Goal: Find contact information: Find contact information

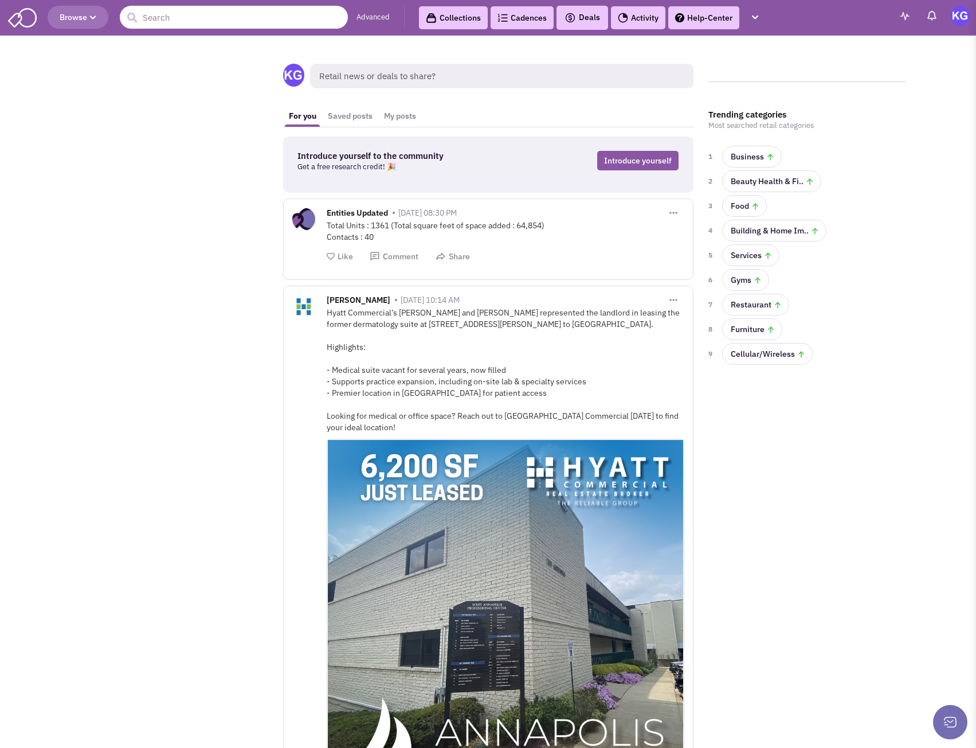
click at [201, 17] on input "text" at bounding box center [234, 17] width 228 height 23
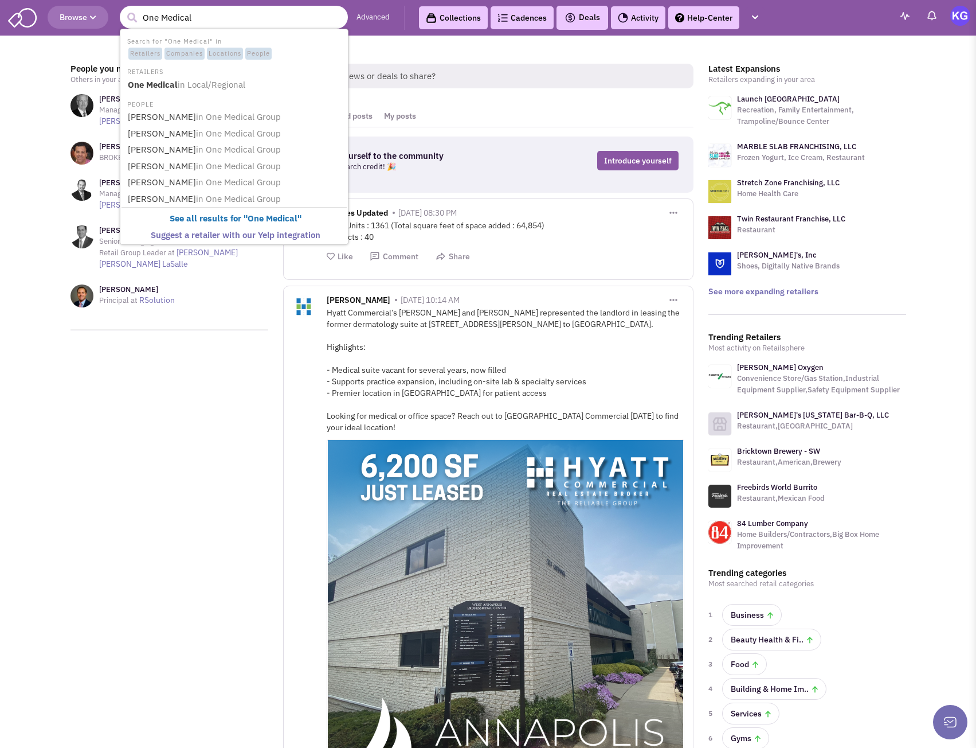
type input "One Medical"
click at [123, 9] on button "submit" at bounding box center [131, 17] width 17 height 17
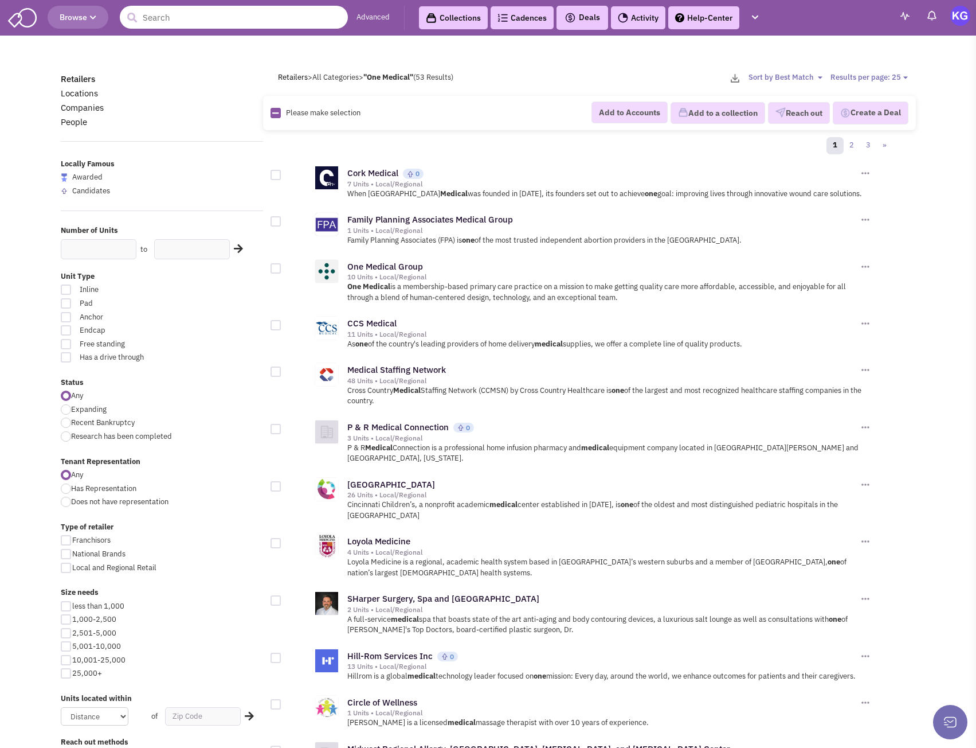
click at [233, 19] on input "text" at bounding box center [234, 17] width 228 height 23
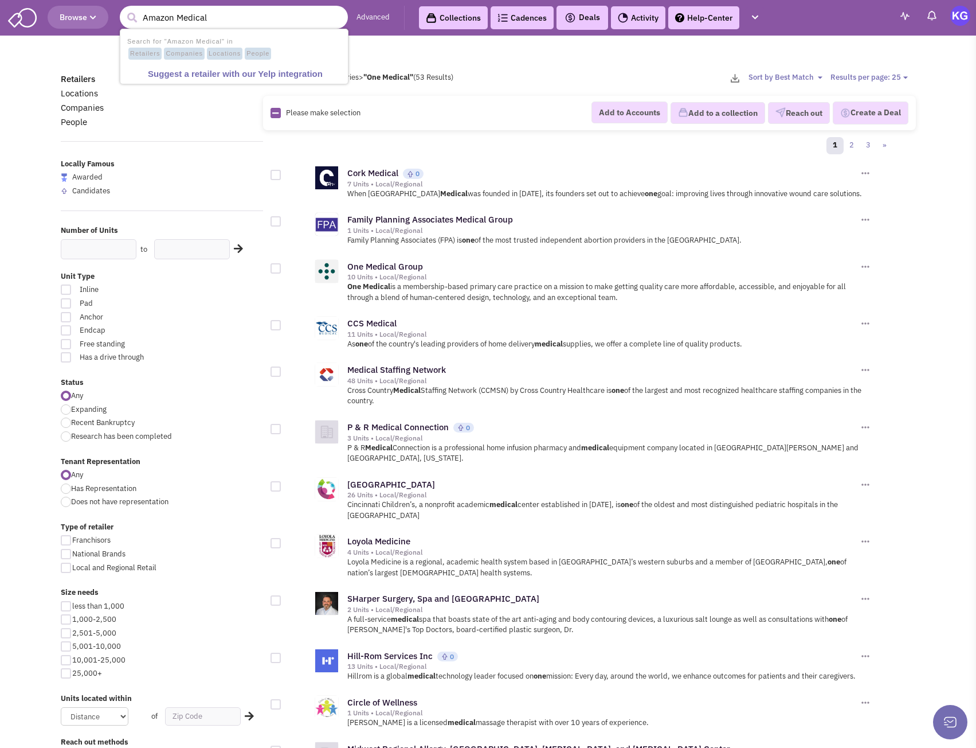
type input "Amazon Medical"
click at [123, 9] on button "submit" at bounding box center [131, 17] width 17 height 17
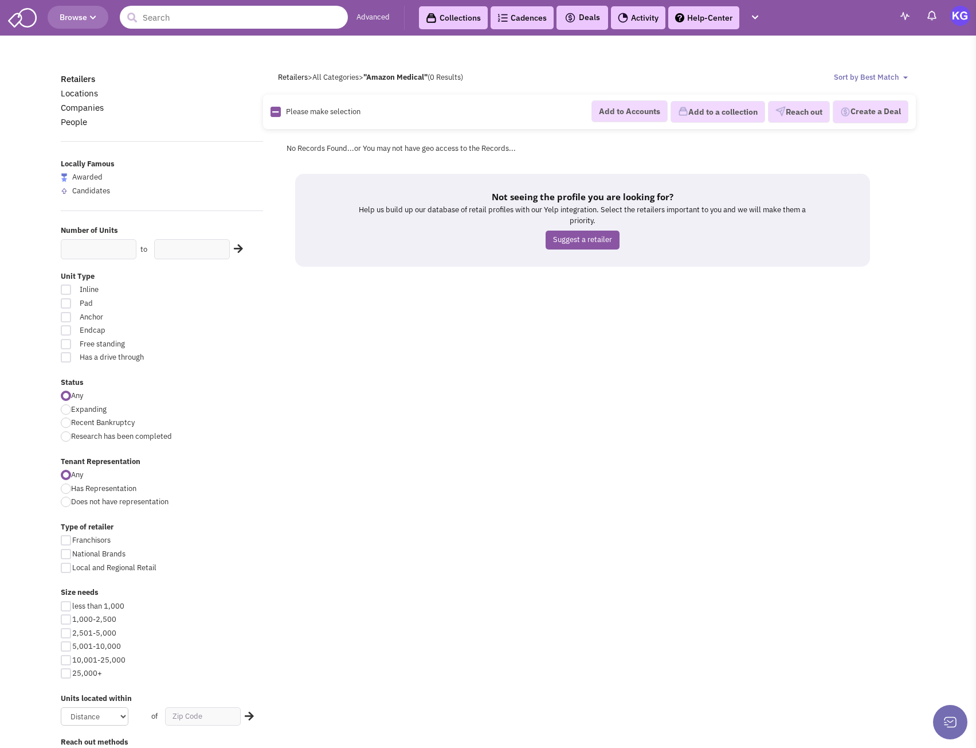
click at [233, 19] on input "text" at bounding box center [234, 17] width 228 height 23
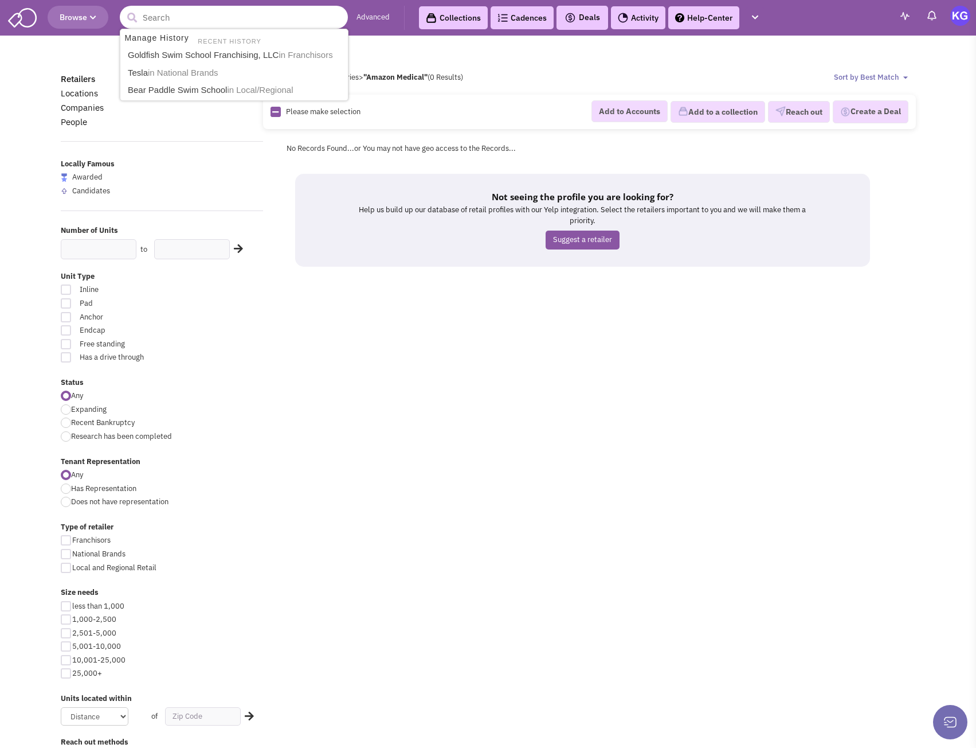
click at [229, 18] on input "text" at bounding box center [234, 17] width 228 height 23
type input "James Goldberg"
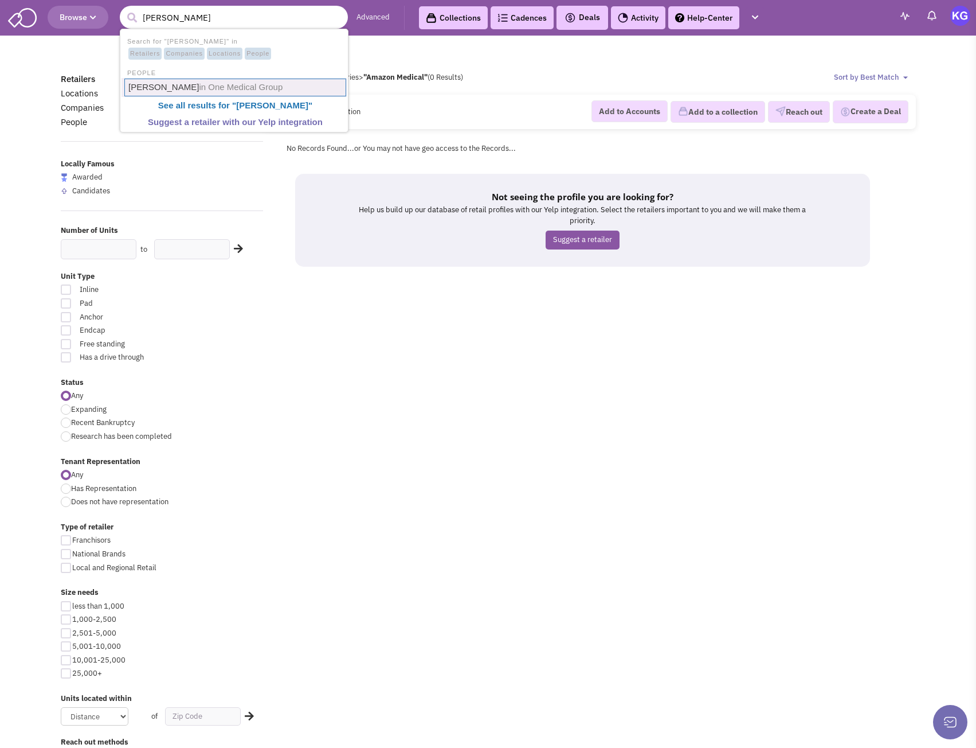
click at [252, 88] on span "in One Medical Group" at bounding box center [241, 87] width 84 height 10
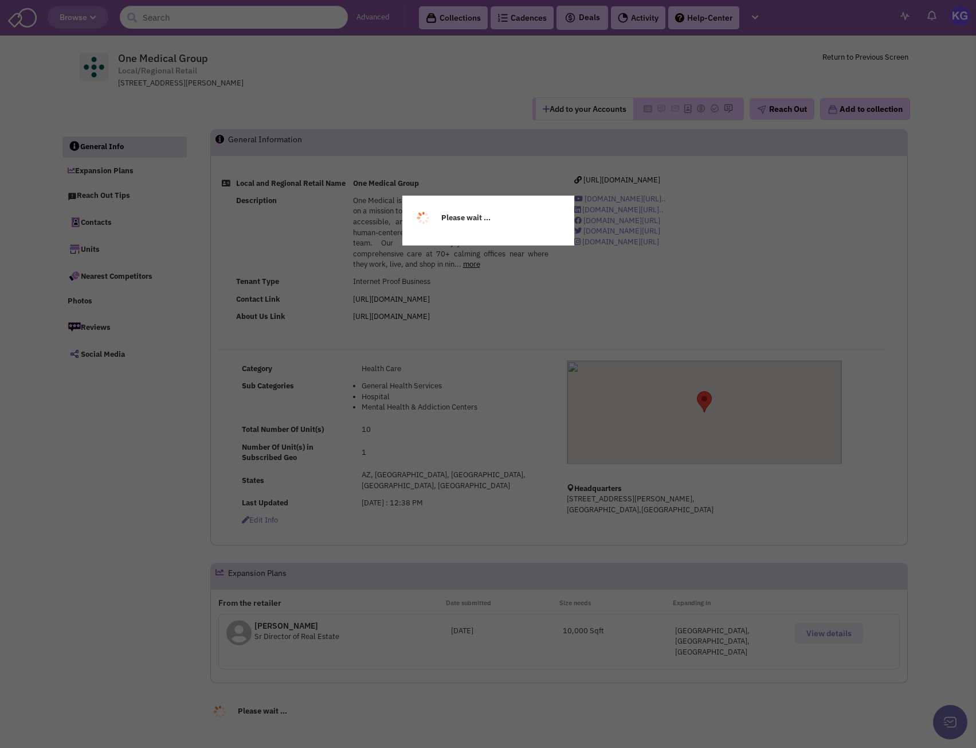
select select
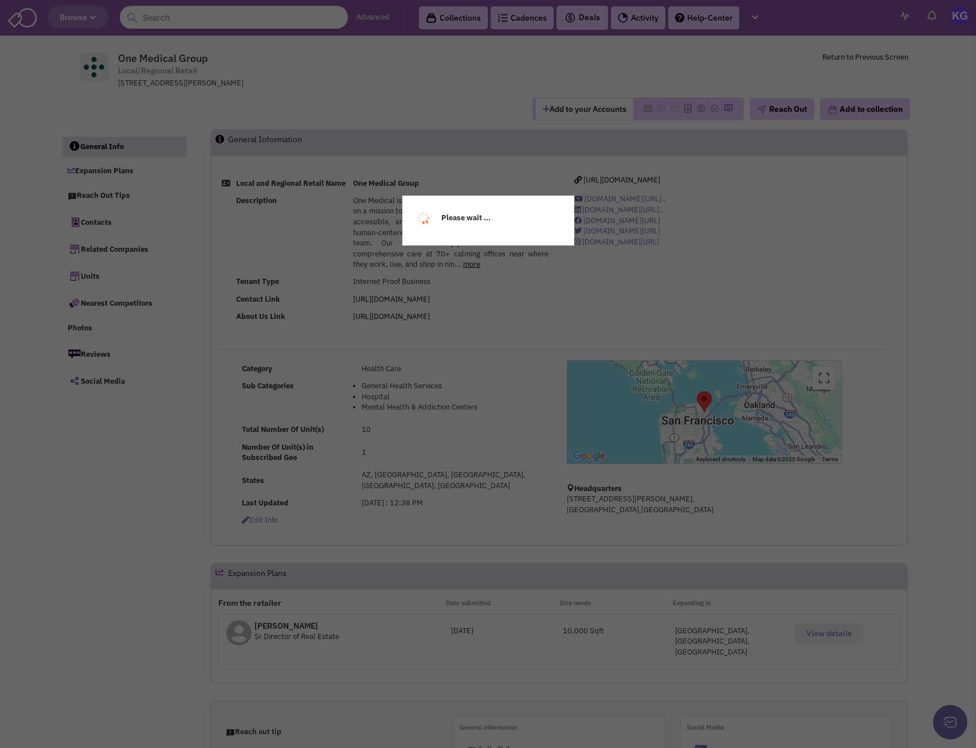
select select
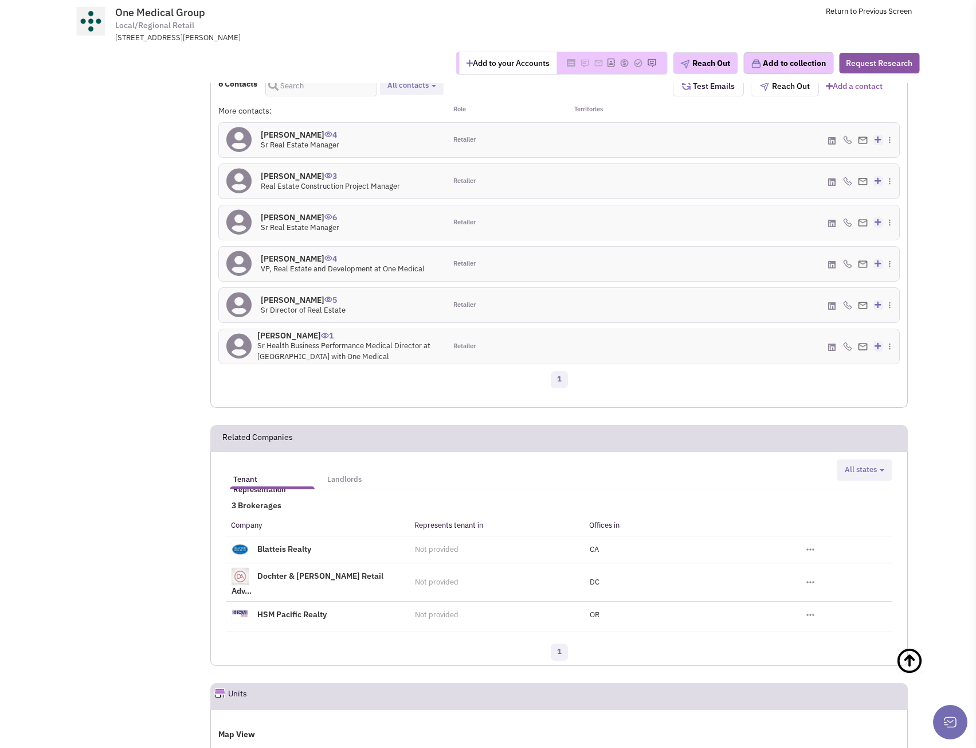
scroll to position [921, 0]
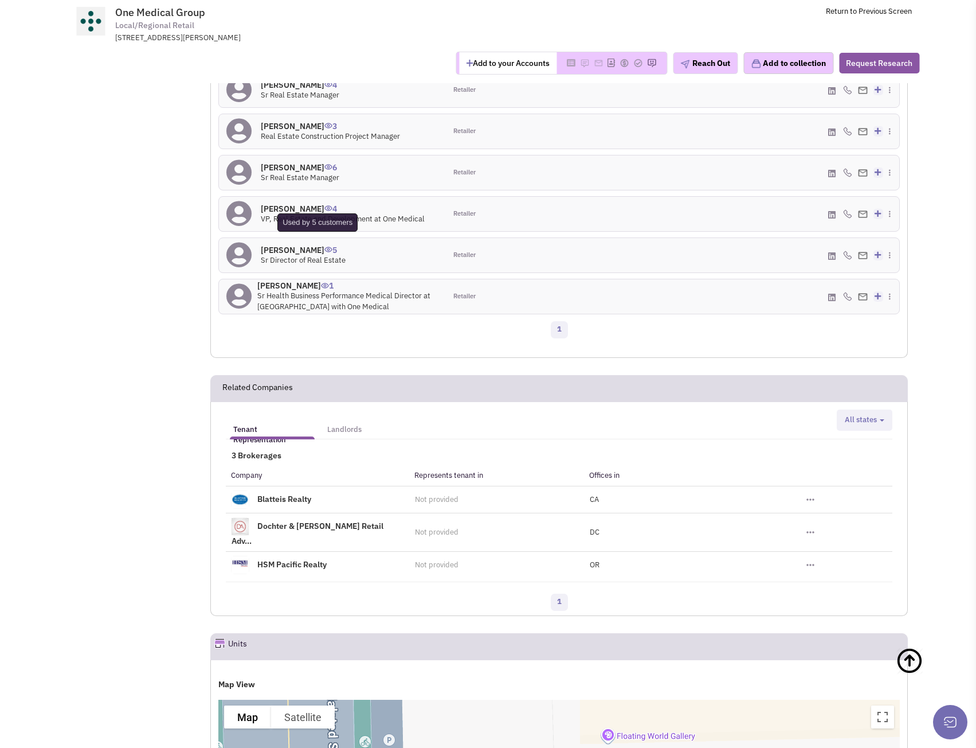
click at [324, 236] on span "5" at bounding box center [330, 245] width 13 height 19
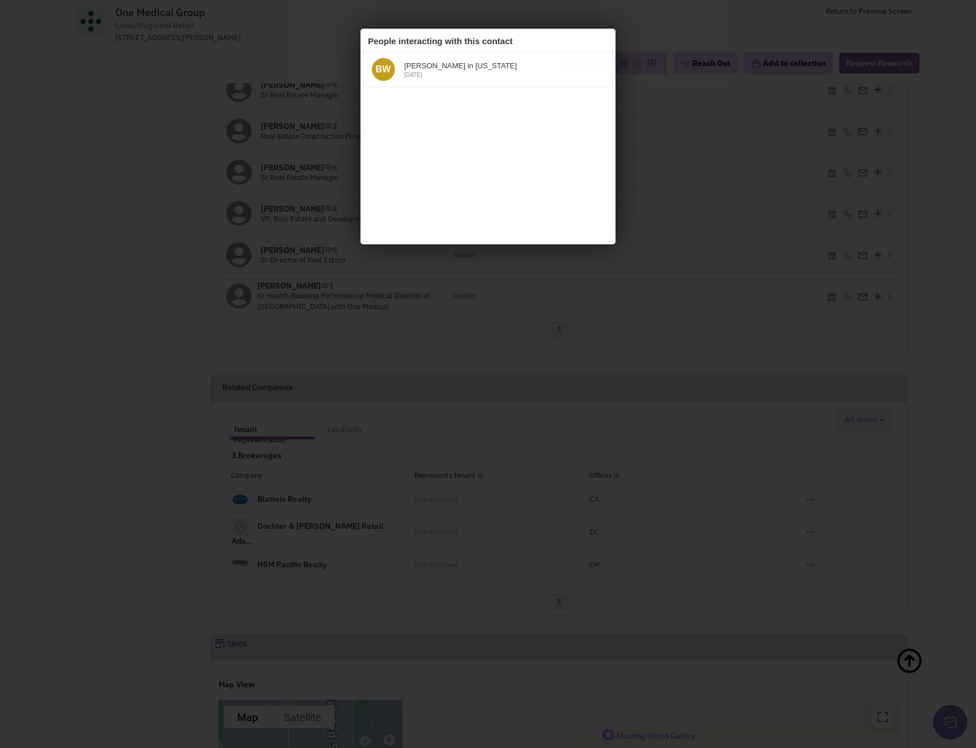
scroll to position [0, 0]
click at [323, 295] on div at bounding box center [488, 374] width 976 height 748
click at [596, 40] on icon at bounding box center [600, 40] width 14 height 17
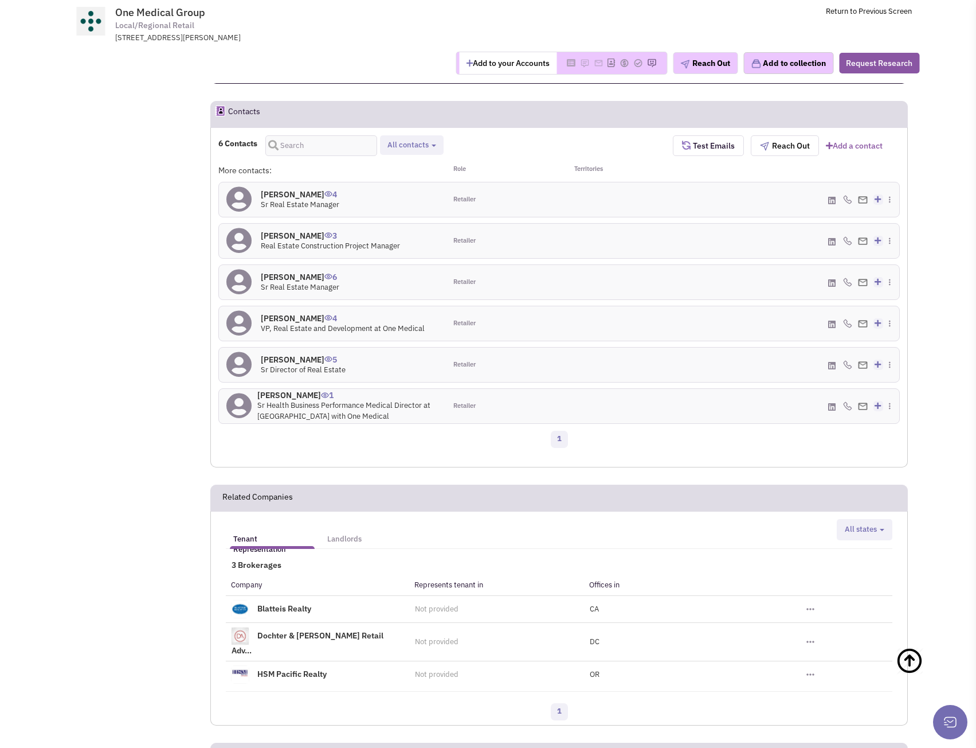
scroll to position [807, 0]
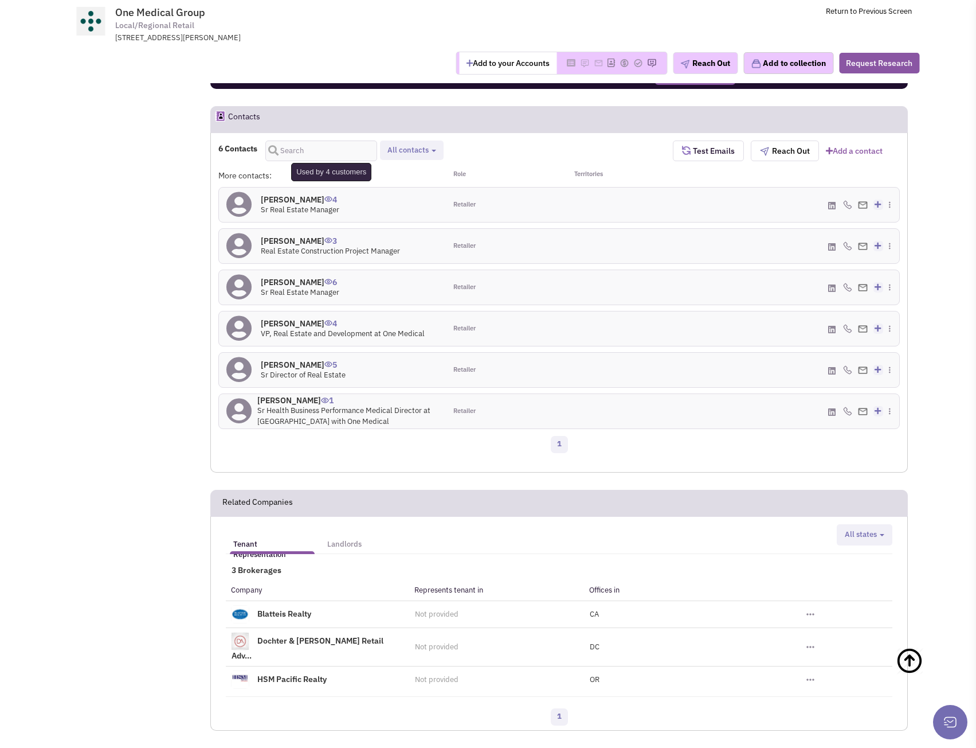
click at [336, 186] on span "4" at bounding box center [330, 195] width 13 height 19
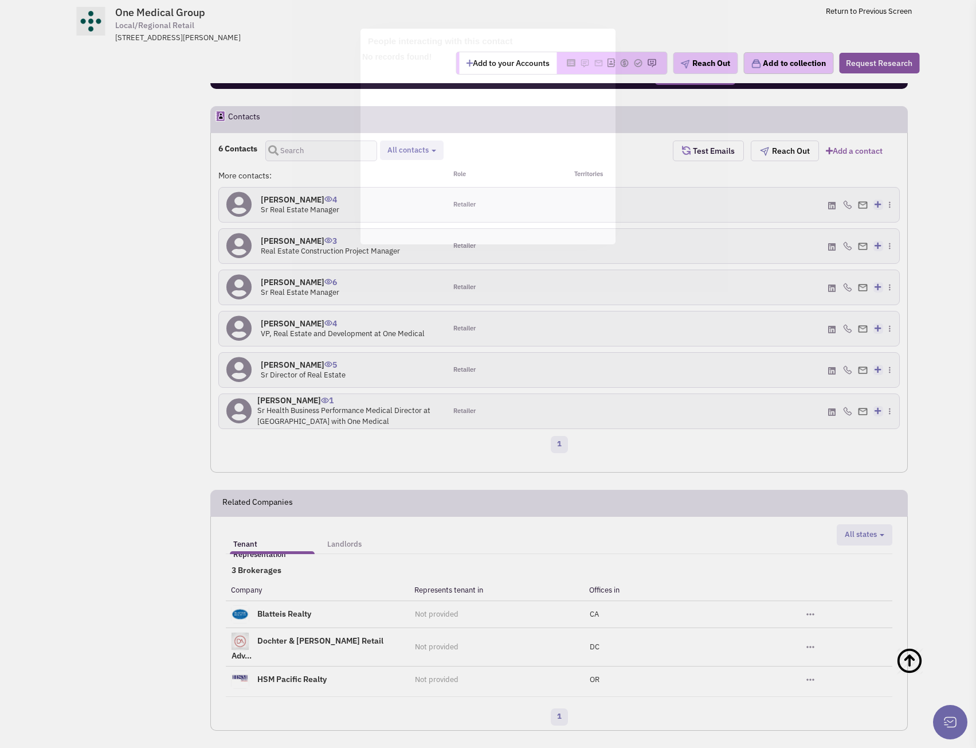
scroll to position [0, 0]
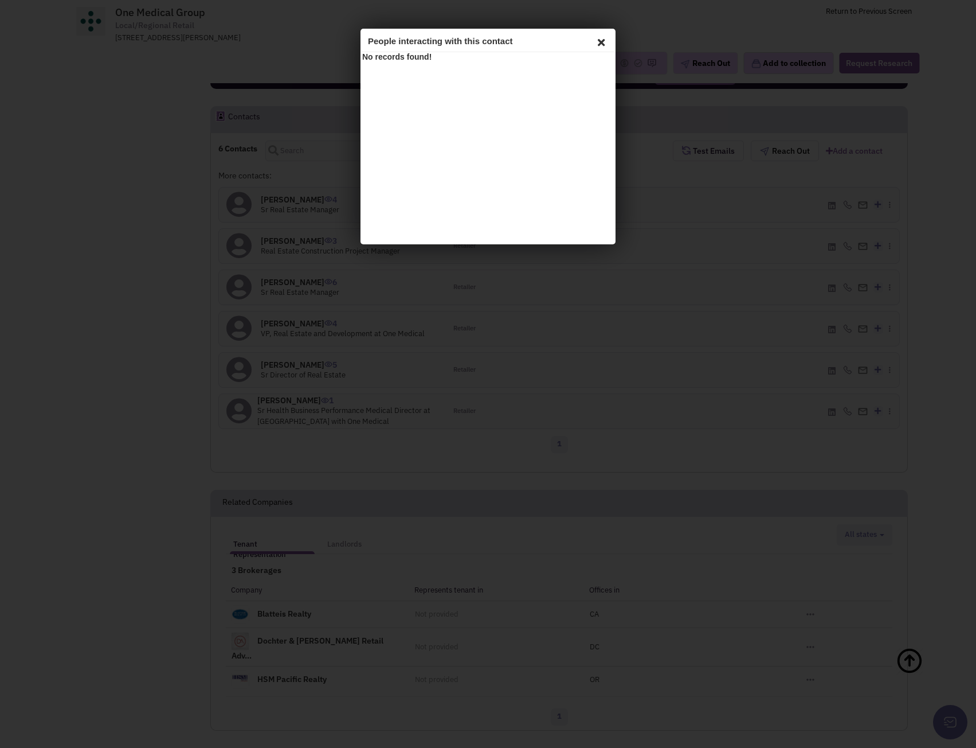
click at [597, 40] on icon at bounding box center [600, 40] width 14 height 17
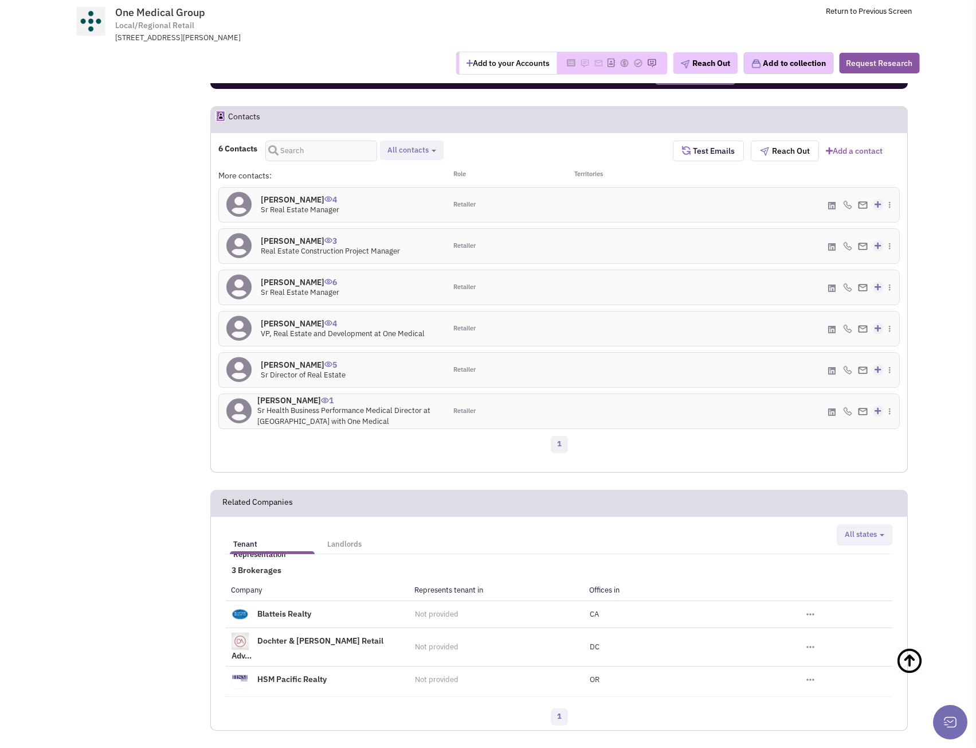
click at [828, 201] on icon at bounding box center [831, 205] width 7 height 9
click at [861, 325] on img at bounding box center [863, 328] width 10 height 7
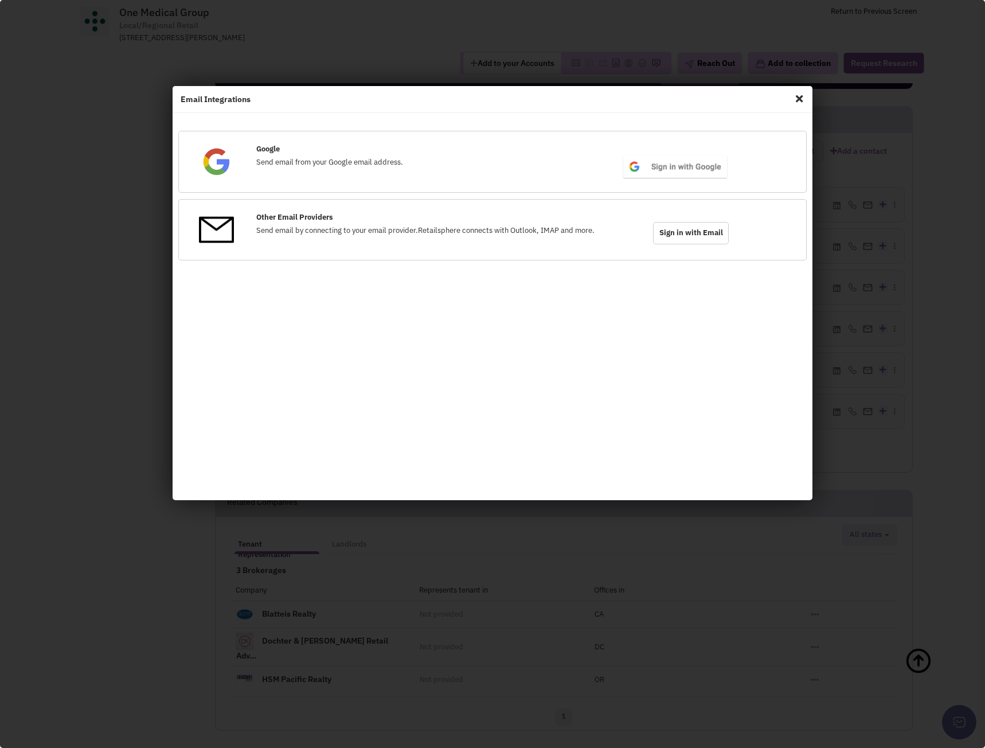
click at [795, 101] on span "Close" at bounding box center [799, 98] width 15 height 18
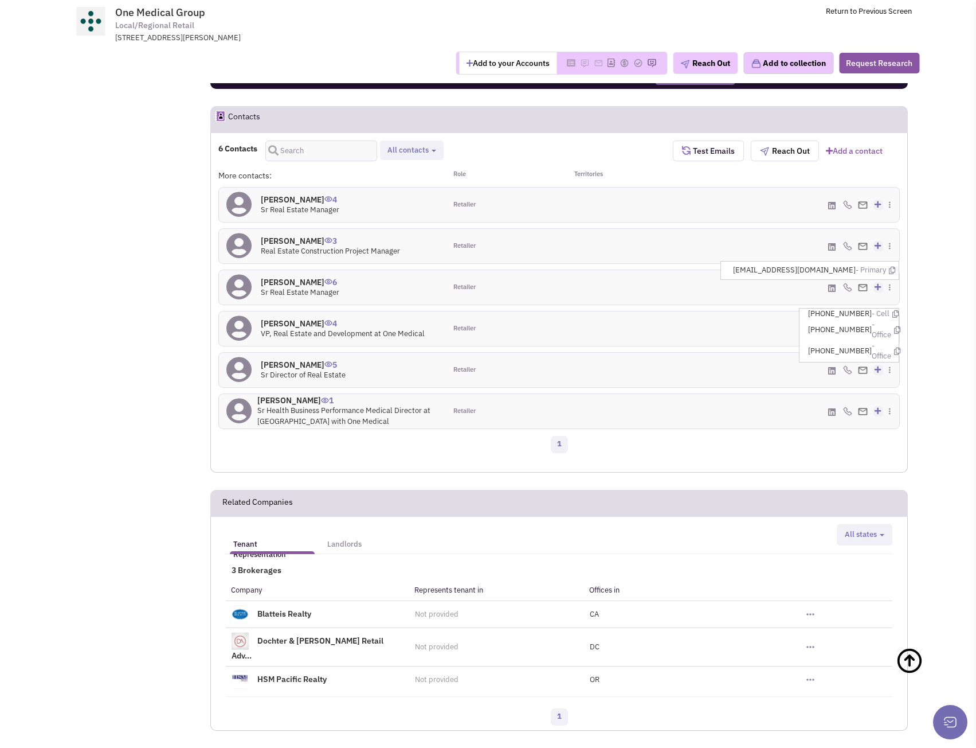
drag, startPoint x: 740, startPoint y: 321, endPoint x: 745, endPoint y: 314, distance: 9.1
click at [743, 316] on div "(415) 814-0927 - Office" at bounding box center [786, 328] width 227 height 34
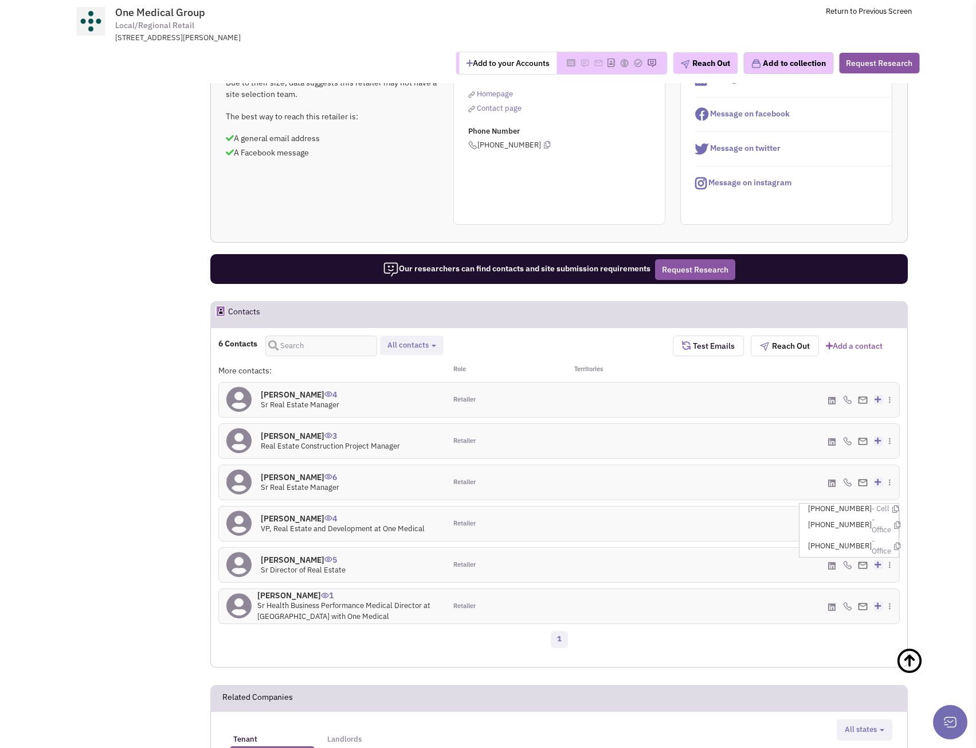
scroll to position [577, 0]
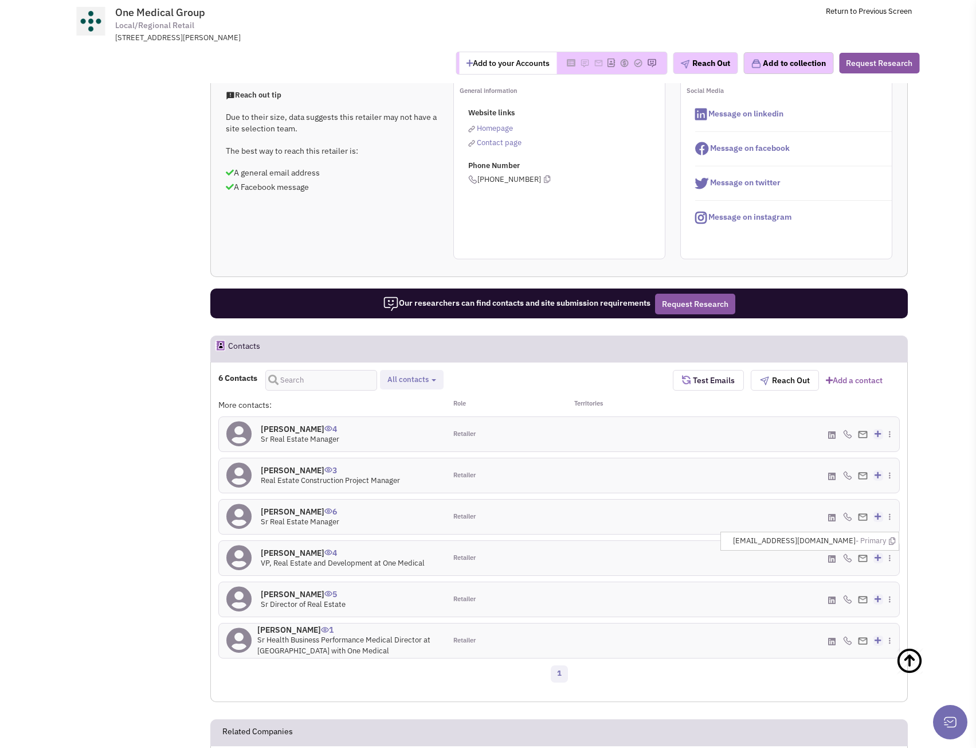
click at [866, 554] on img at bounding box center [863, 557] width 10 height 7
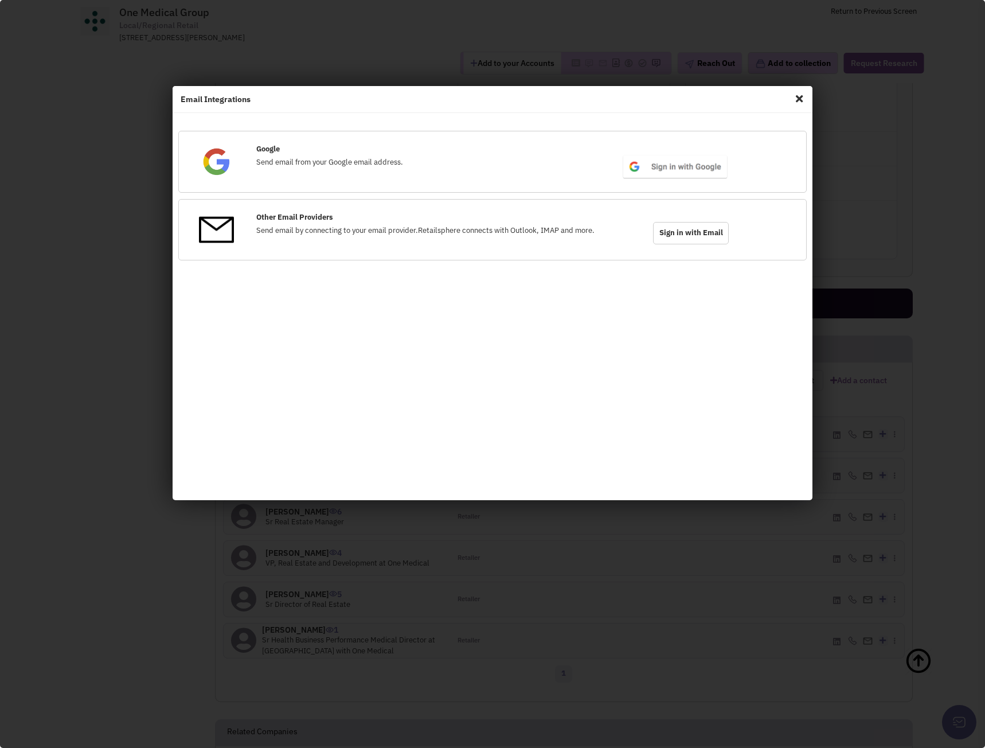
click at [799, 101] on span "Close" at bounding box center [799, 98] width 15 height 18
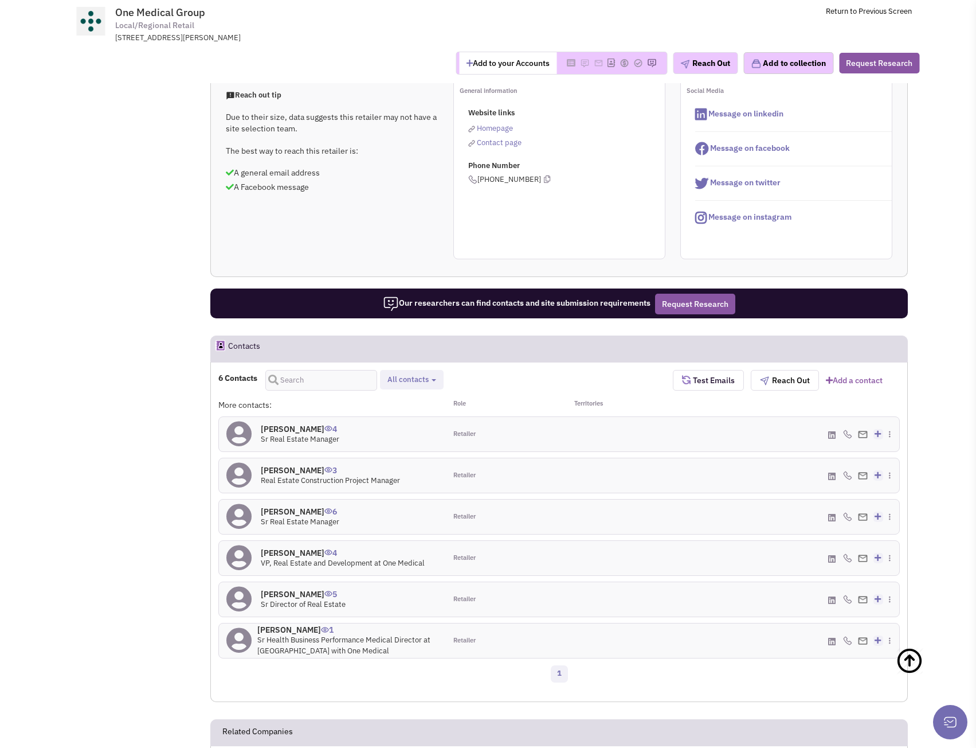
click at [887, 541] on div "(415) 814-0927 - Office" at bounding box center [786, 558] width 227 height 34
click at [891, 554] on img at bounding box center [890, 557] width 2 height 7
click at [863, 596] on link "Download contact card" at bounding box center [845, 604] width 108 height 17
drag, startPoint x: 847, startPoint y: 537, endPoint x: 883, endPoint y: 516, distance: 41.1
click at [883, 516] on span "- Office" at bounding box center [881, 517] width 19 height 21
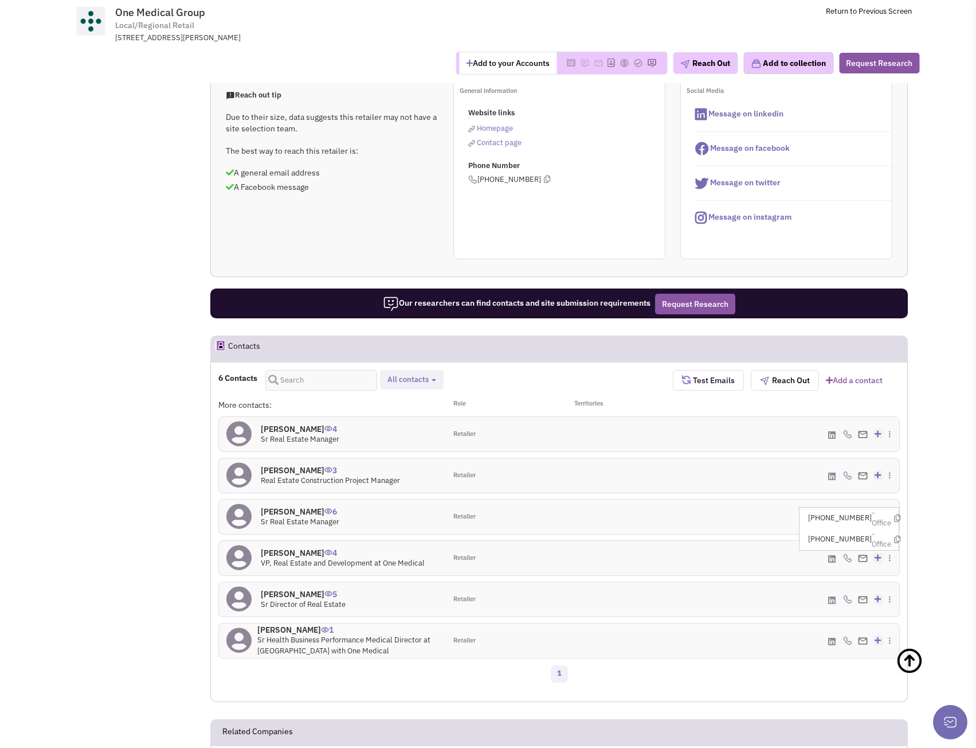
drag, startPoint x: 863, startPoint y: 527, endPoint x: 808, endPoint y: 527, distance: 55.6
click at [808, 527] on ul "(415) 814-0927 - Office (415) 814-0927 - Office" at bounding box center [849, 529] width 100 height 44
copy span "(415) 814-0927"
click at [844, 553] on img at bounding box center [847, 557] width 9 height 9
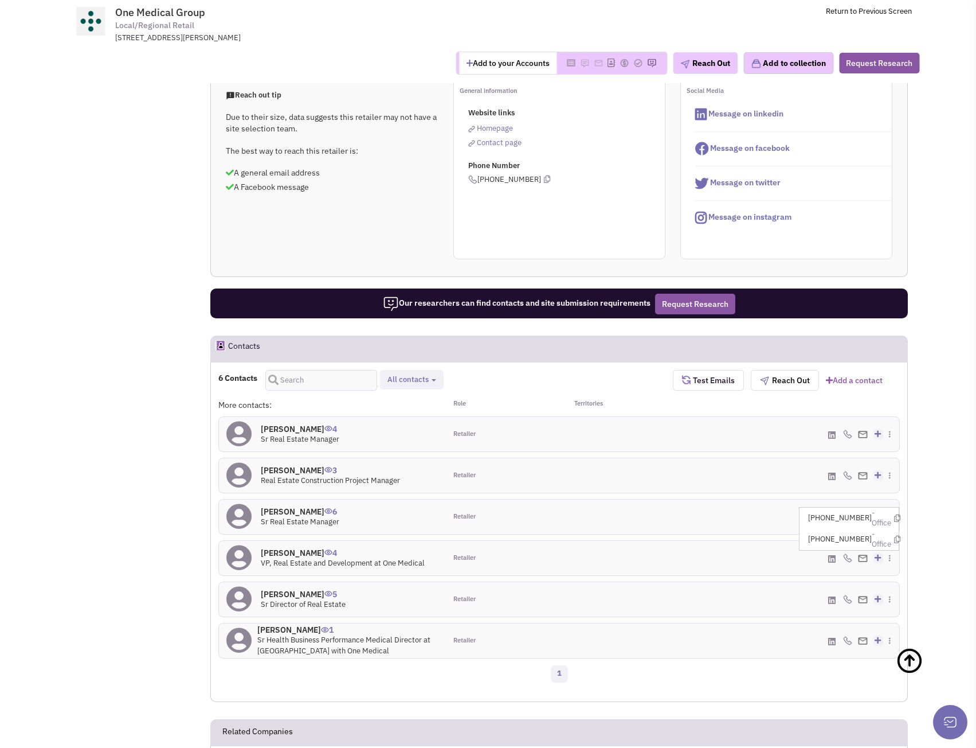
copy span "(415) 814-0927"
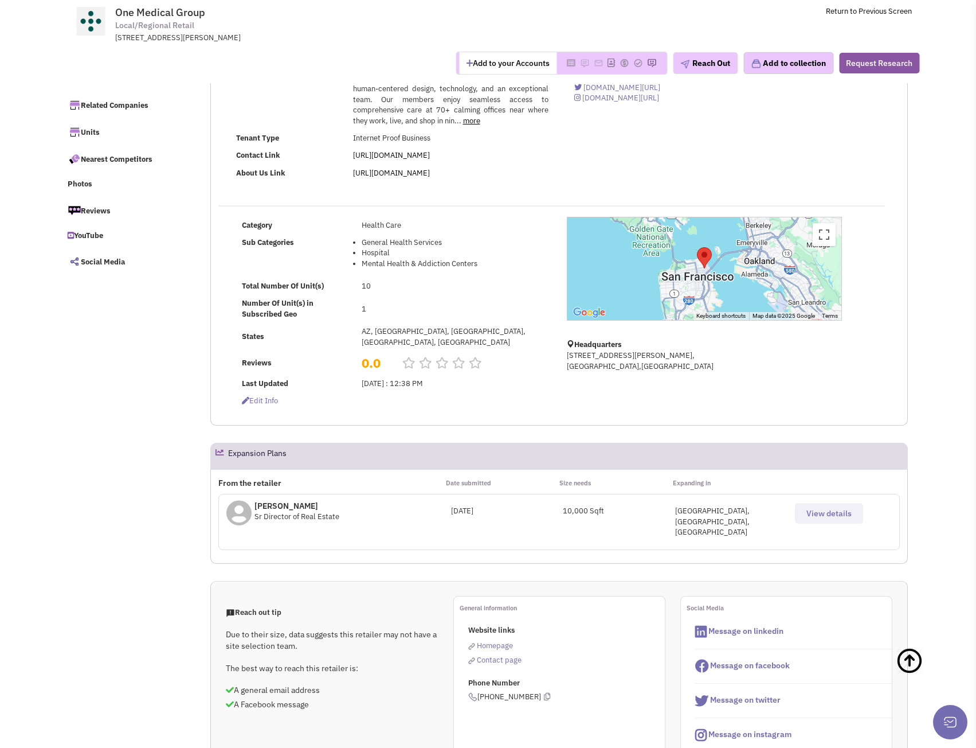
scroll to position [0, 0]
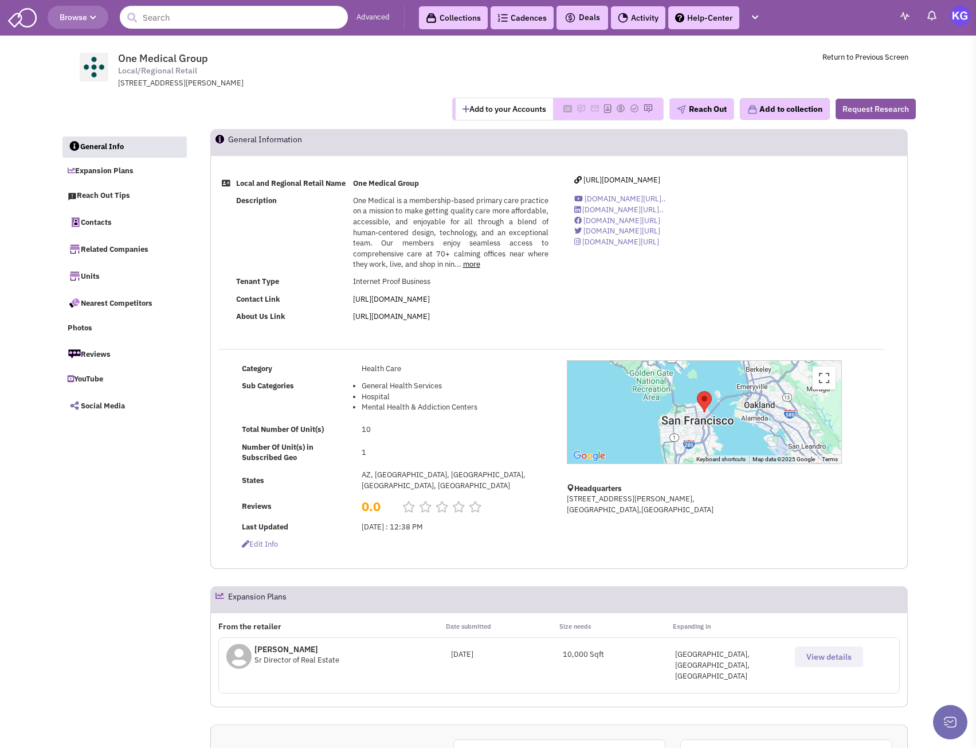
click at [737, 71] on td "One Medical Group Local/Regional Retail 130 Sutter Street, San Francisco, CA, 9…" at bounding box center [519, 67] width 778 height 43
click at [475, 269] on link "more" at bounding box center [471, 264] width 17 height 10
